Goal: Task Accomplishment & Management: Manage account settings

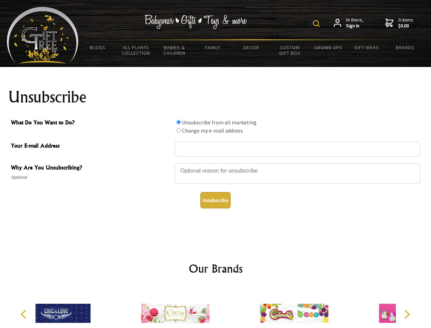
click at [318, 24] on img at bounding box center [316, 23] width 7 height 7
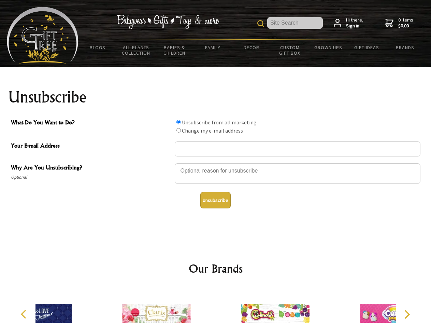
click at [216, 163] on div at bounding box center [298, 175] width 246 height 24
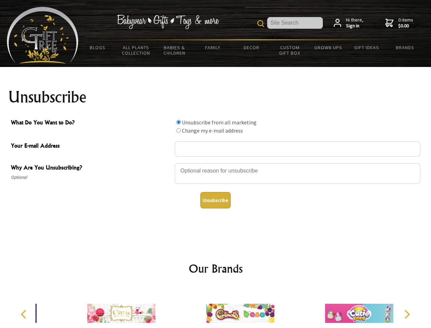
click at [179, 122] on input "What Do You Want to Do?" at bounding box center [179, 122] width 4 height 4
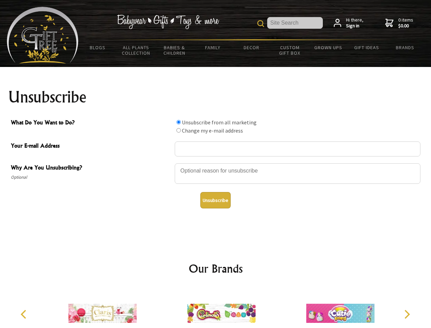
click at [179, 130] on input "What Do You Want to Do?" at bounding box center [179, 130] width 4 height 4
radio input "true"
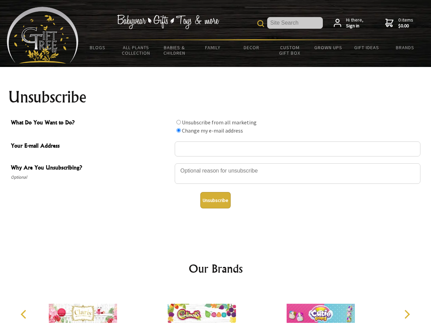
click at [216, 200] on button "Unsubscribe" at bounding box center [216, 200] width 30 height 16
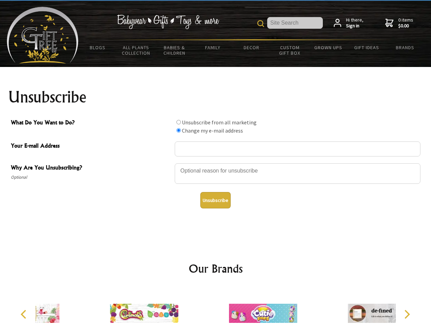
click at [216, 308] on div at bounding box center [263, 314] width 119 height 53
click at [25, 314] on icon "Previous" at bounding box center [24, 314] width 9 height 9
click at [407, 314] on icon "Next" at bounding box center [406, 314] width 9 height 9
